Goal: Check status: Check status

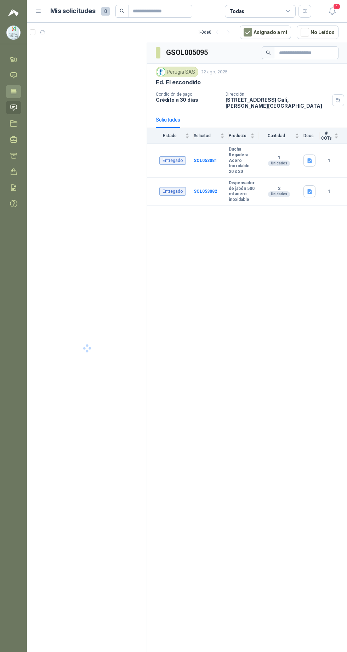
click at [15, 95] on icon at bounding box center [13, 91] width 7 height 7
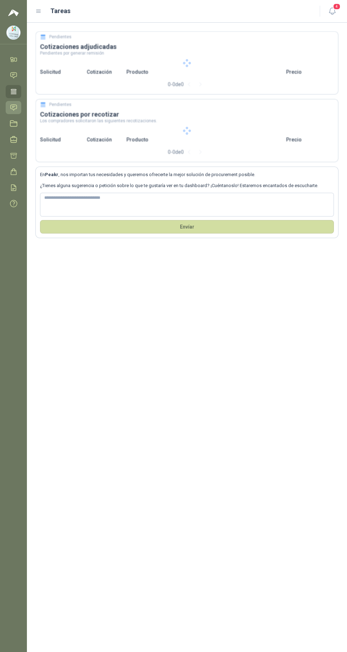
click at [13, 107] on icon at bounding box center [14, 108] width 6 height 6
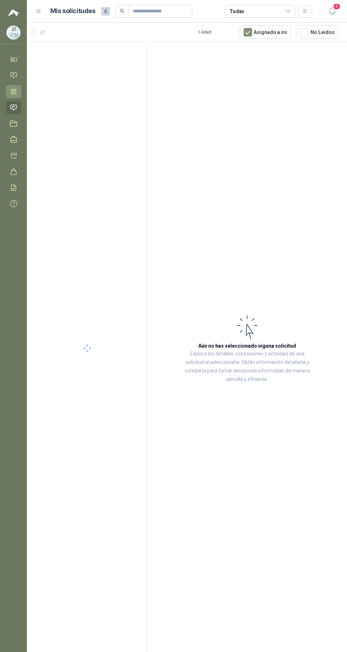
click at [12, 92] on icon at bounding box center [13, 91] width 7 height 7
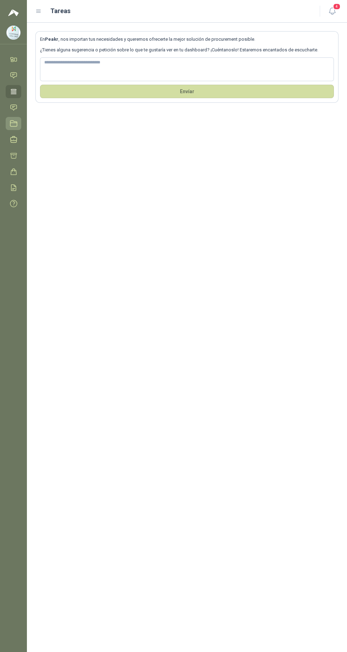
click at [13, 123] on icon at bounding box center [13, 123] width 7 height 7
click at [14, 107] on icon at bounding box center [13, 107] width 7 height 7
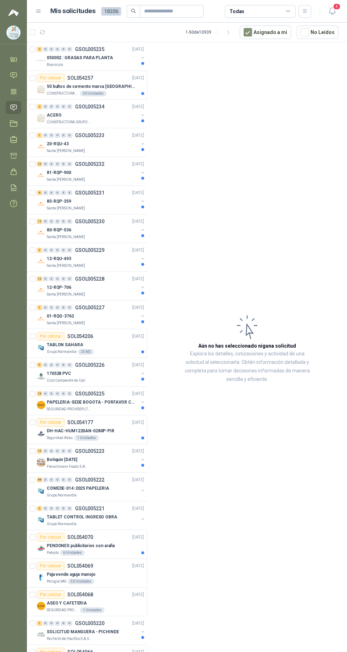
click at [235, 13] on div "Todas" at bounding box center [237, 11] width 15 height 8
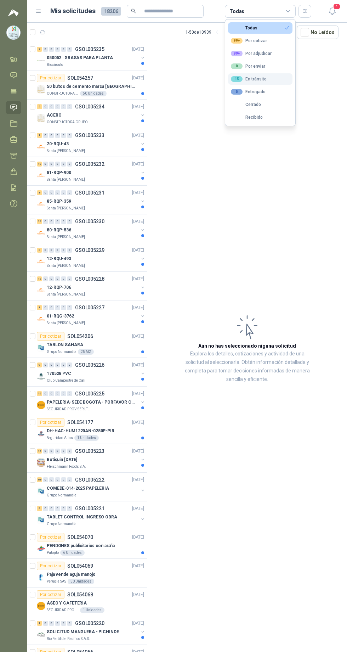
click at [245, 81] on div "15 En tránsito" at bounding box center [249, 79] width 36 height 6
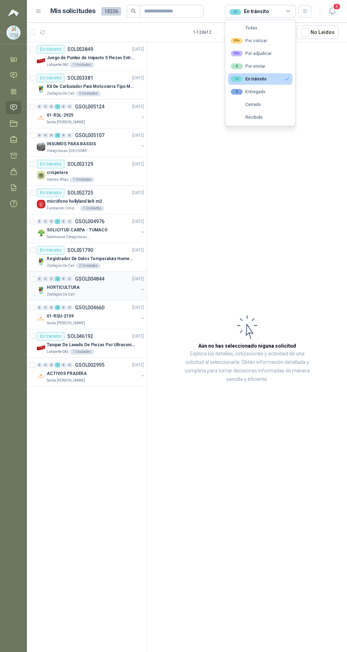
click at [68, 289] on p "HORTICULTURA" at bounding box center [63, 287] width 33 height 7
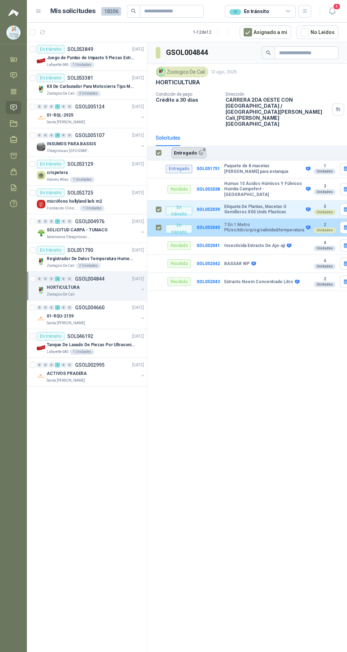
click at [181, 147] on button "Entregado 2" at bounding box center [188, 152] width 35 height 11
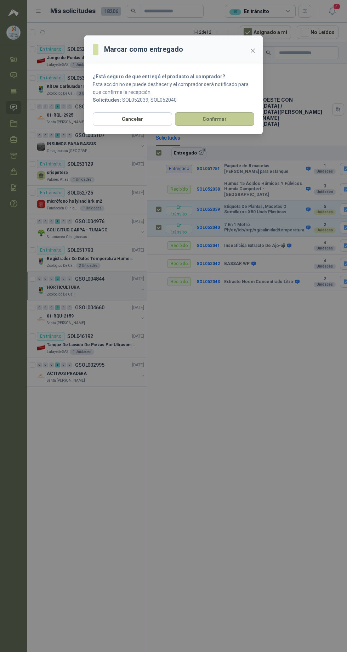
click at [202, 126] on button "Confirmar" at bounding box center [214, 118] width 79 height 13
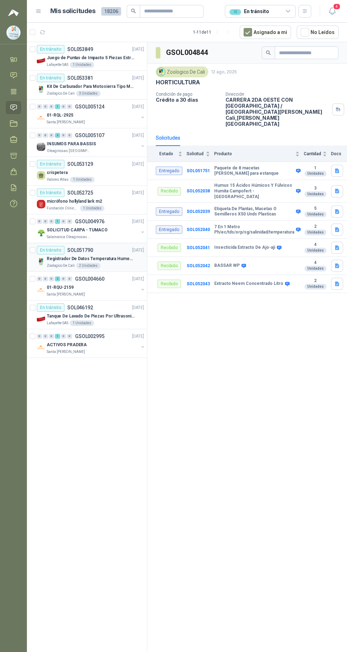
click at [80, 255] on p "Registrador De Datos Temperatura Humedad Usb 32.000 Registro" at bounding box center [91, 258] width 88 height 7
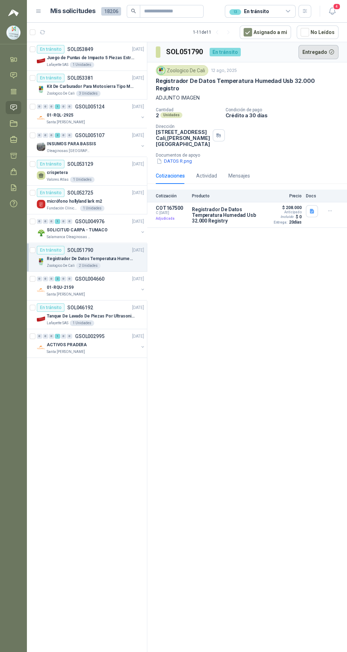
click at [307, 53] on button "Entregado" at bounding box center [319, 52] width 40 height 14
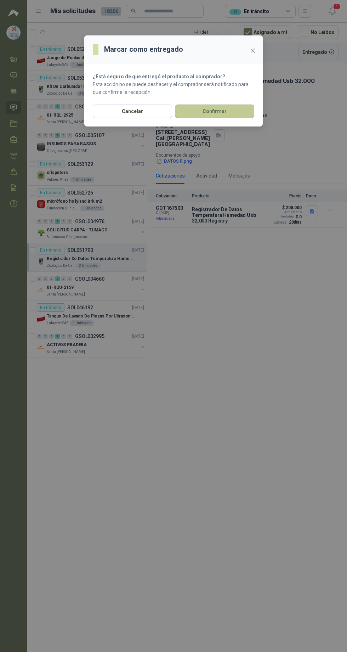
click at [208, 118] on button "Confirmar" at bounding box center [214, 111] width 79 height 13
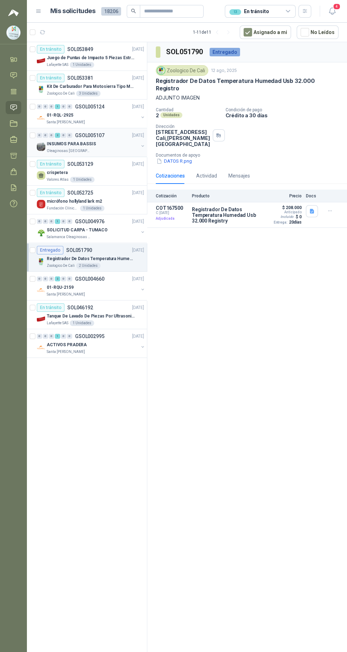
click at [63, 142] on p "INSUMOS PARA BASSIS" at bounding box center [71, 144] width 49 height 7
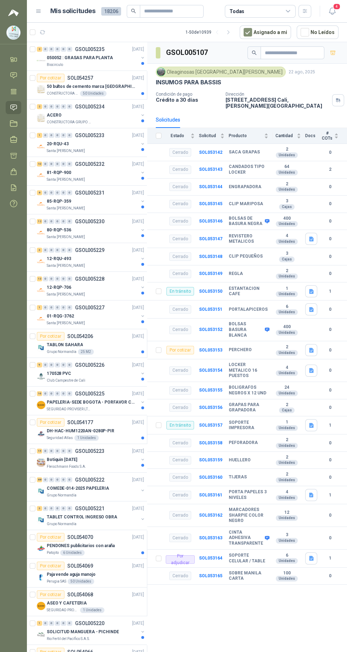
click at [256, 8] on div "Todas" at bounding box center [260, 11] width 71 height 13
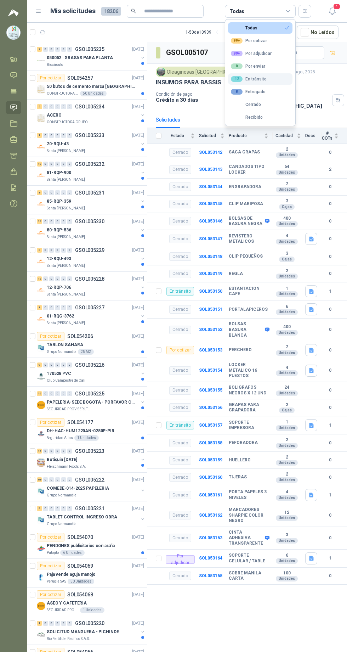
click at [245, 79] on div "12 En tránsito" at bounding box center [249, 79] width 36 height 6
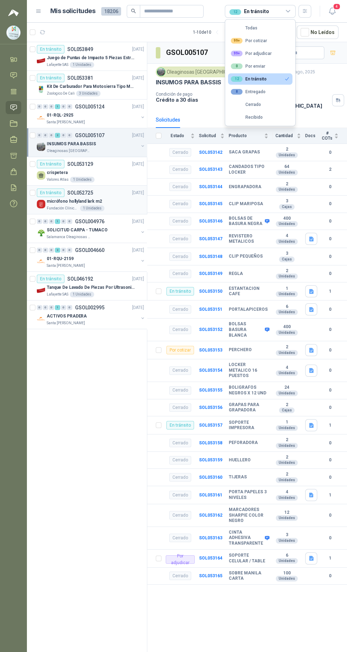
click at [47, 207] on p "Fundación Clínica Shaio" at bounding box center [63, 208] width 32 height 6
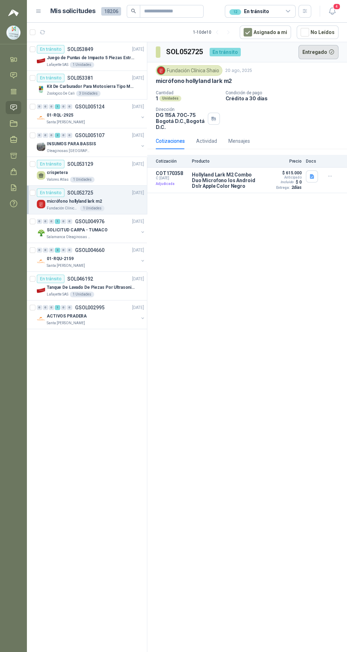
click at [315, 51] on button "Entregado" at bounding box center [319, 52] width 40 height 14
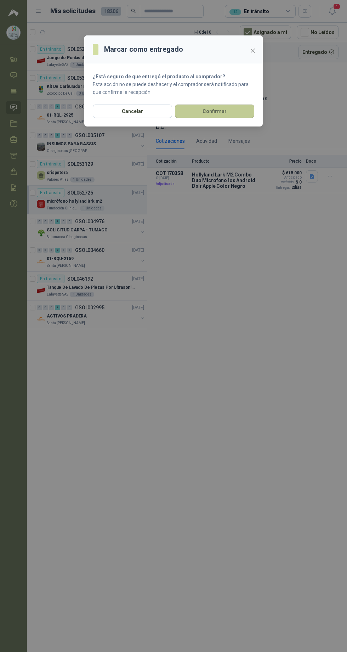
click at [208, 118] on button "Confirmar" at bounding box center [214, 111] width 79 height 13
